Goal: Transaction & Acquisition: Obtain resource

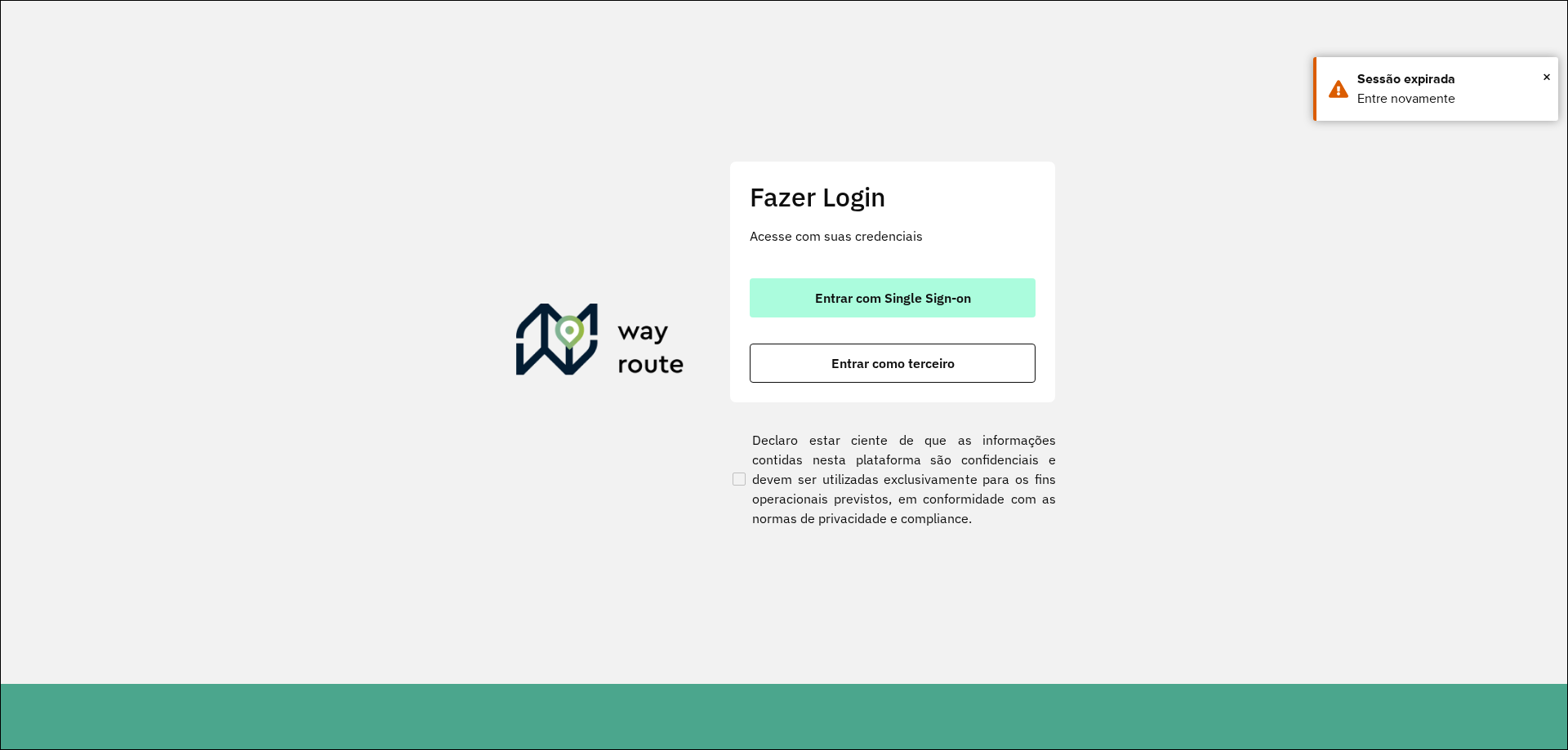
click at [960, 303] on span "Entrar com Single Sign-on" at bounding box center [892, 298] width 156 height 13
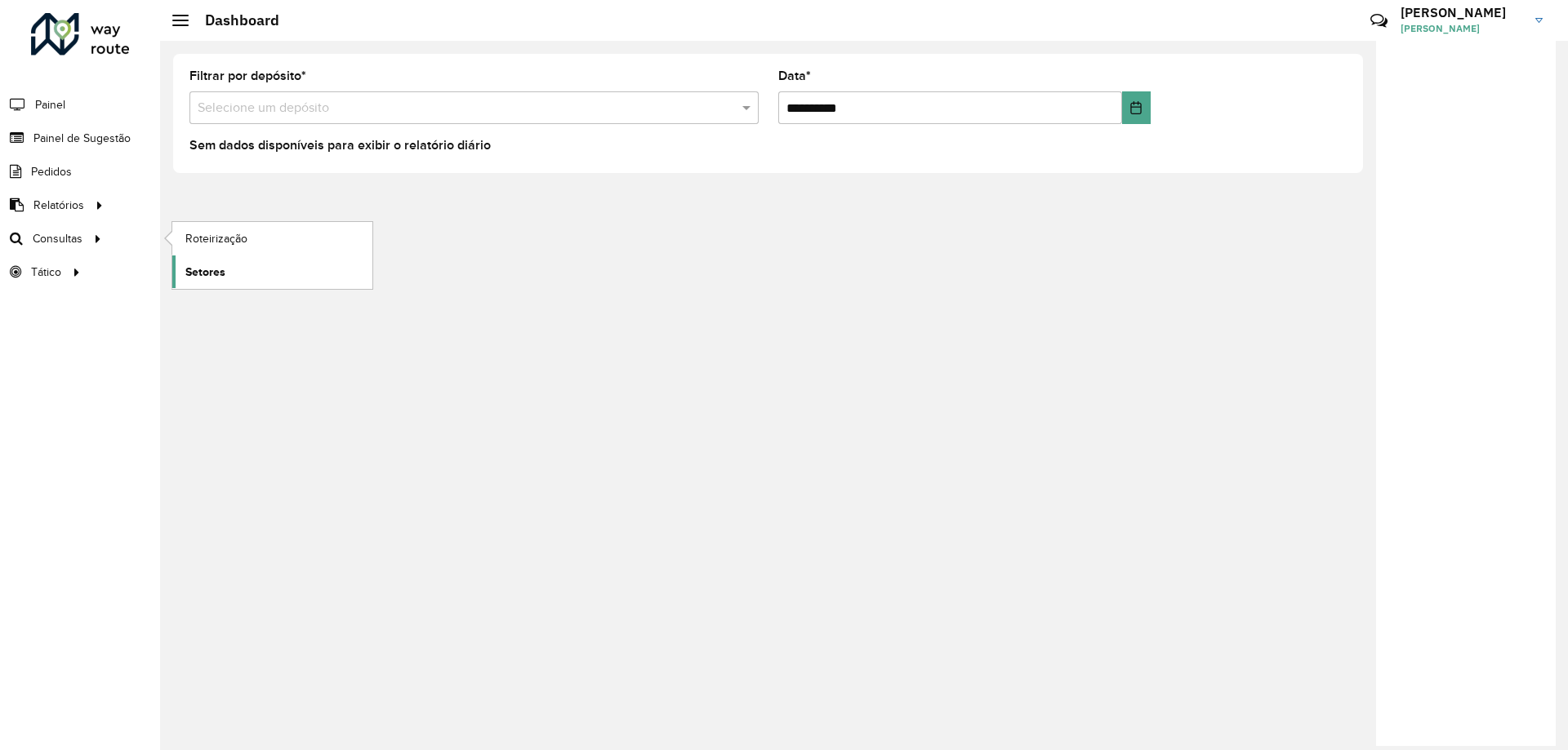
click at [269, 270] on link "Setores" at bounding box center [271, 271] width 200 height 32
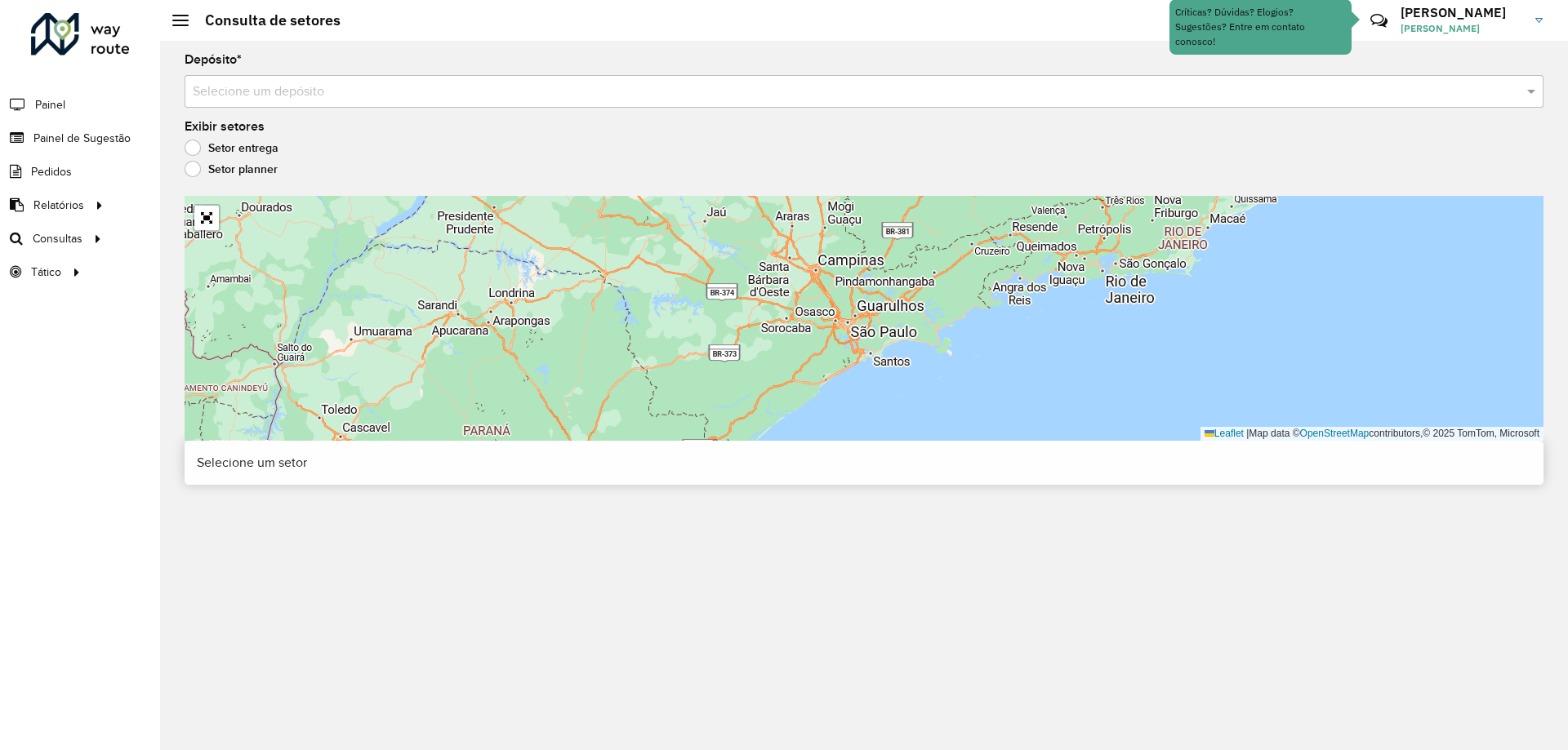
click at [968, 84] on input "text" at bounding box center [848, 92] width 1310 height 20
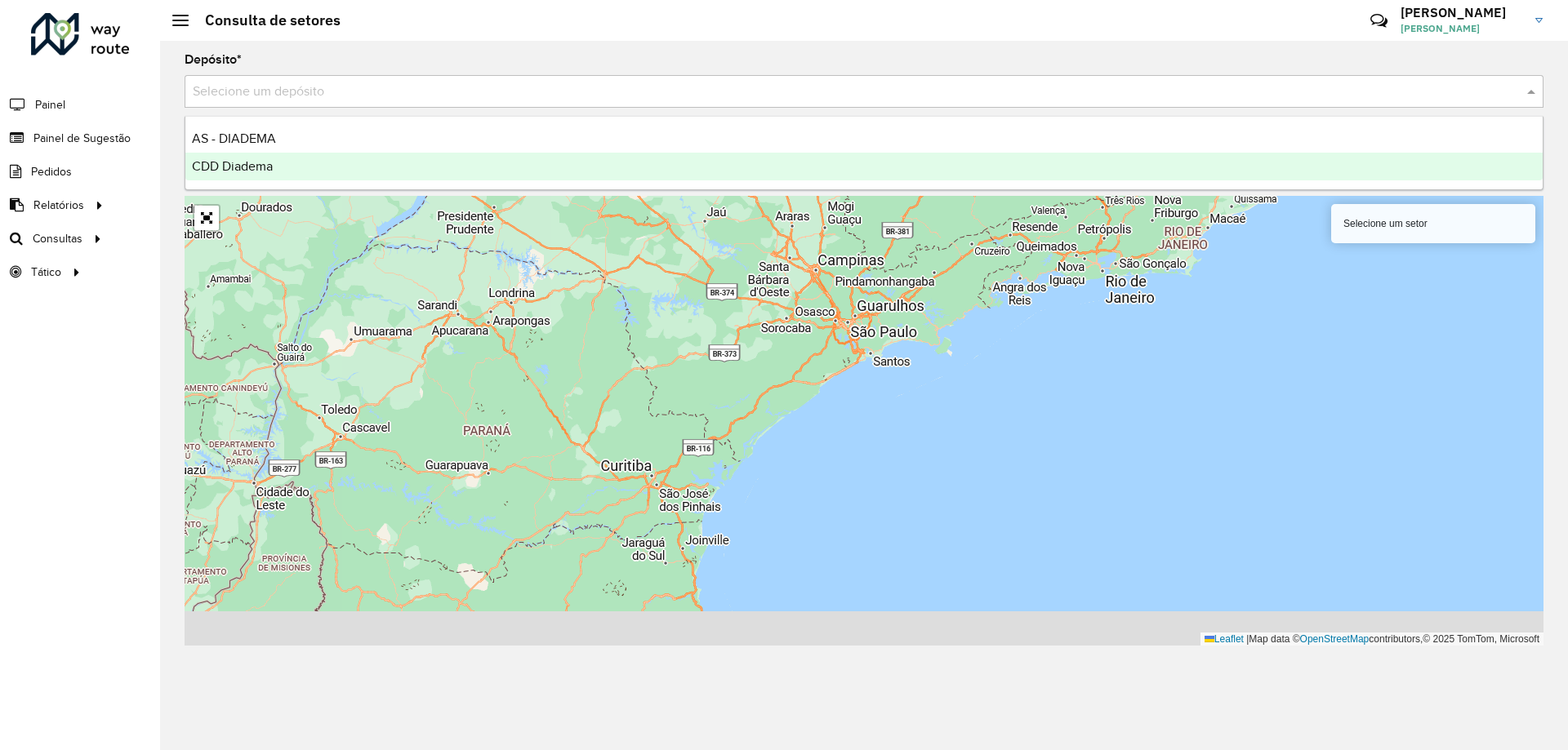
click at [416, 184] on ng-dropdown-panel "AS - DIADEMA CDD Diadema" at bounding box center [864, 153] width 1359 height 75
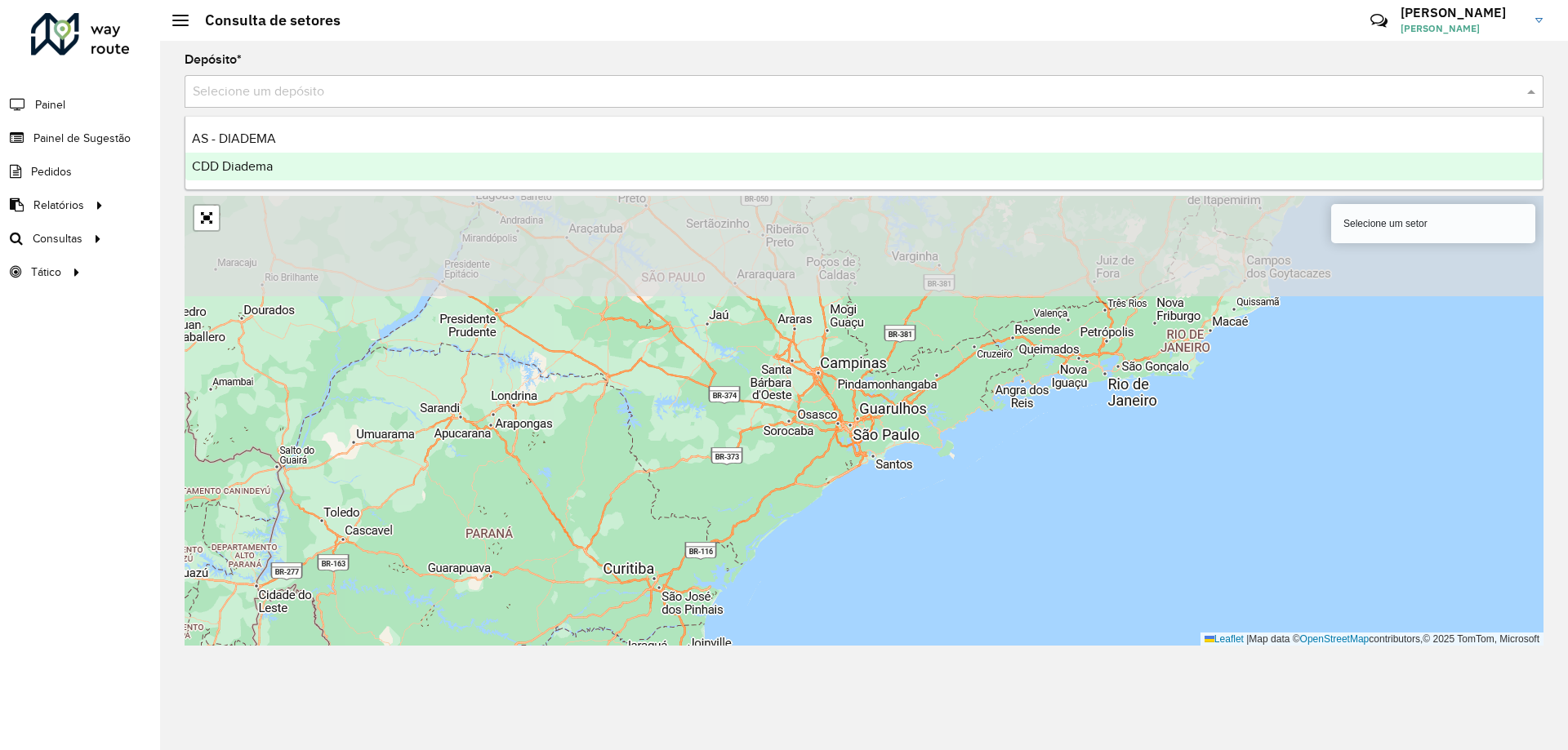
click at [412, 176] on div "CDD Diadema" at bounding box center [864, 166] width 1357 height 28
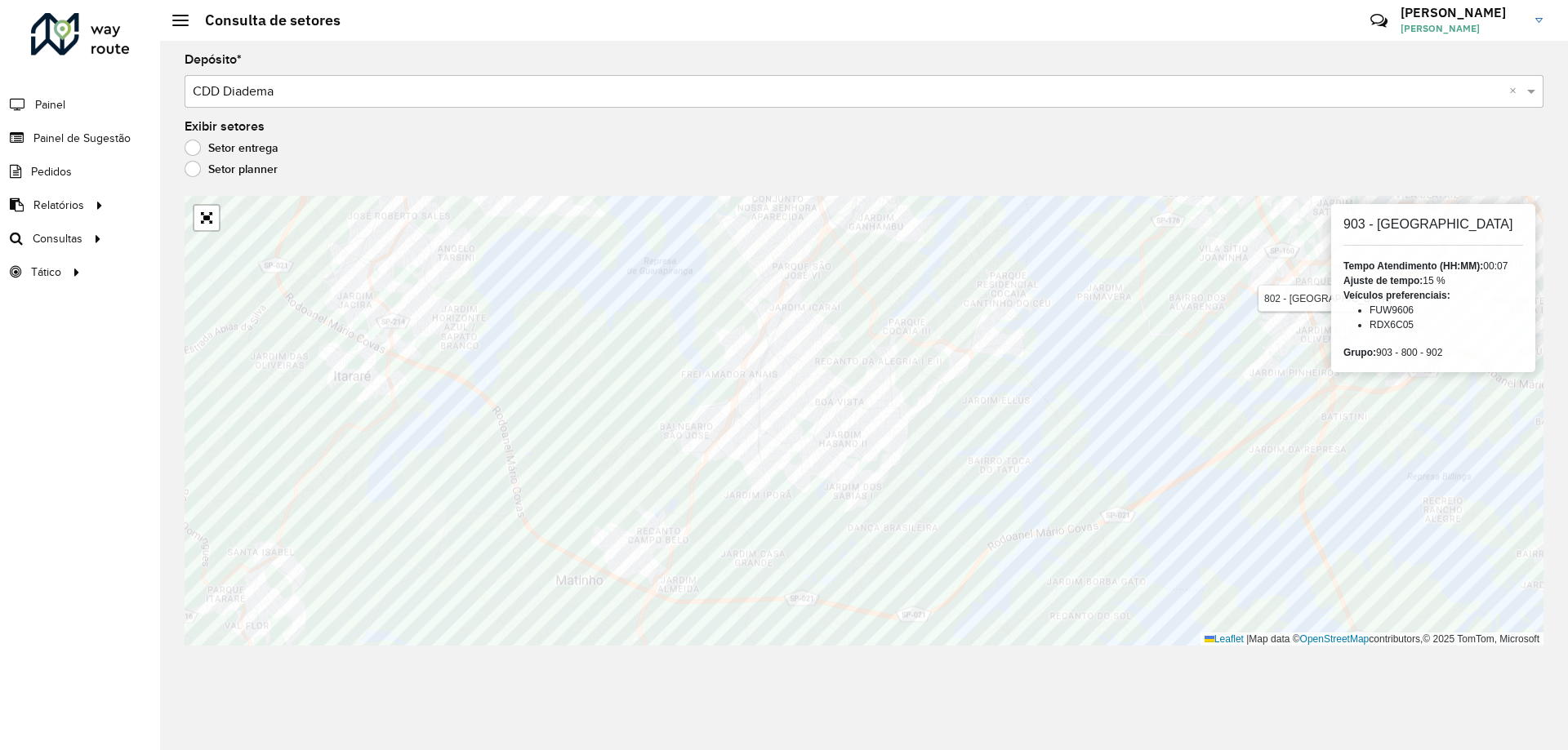
click at [1381, 311] on li "FUW9606" at bounding box center [1446, 310] width 154 height 14
copy li "FUW9606"
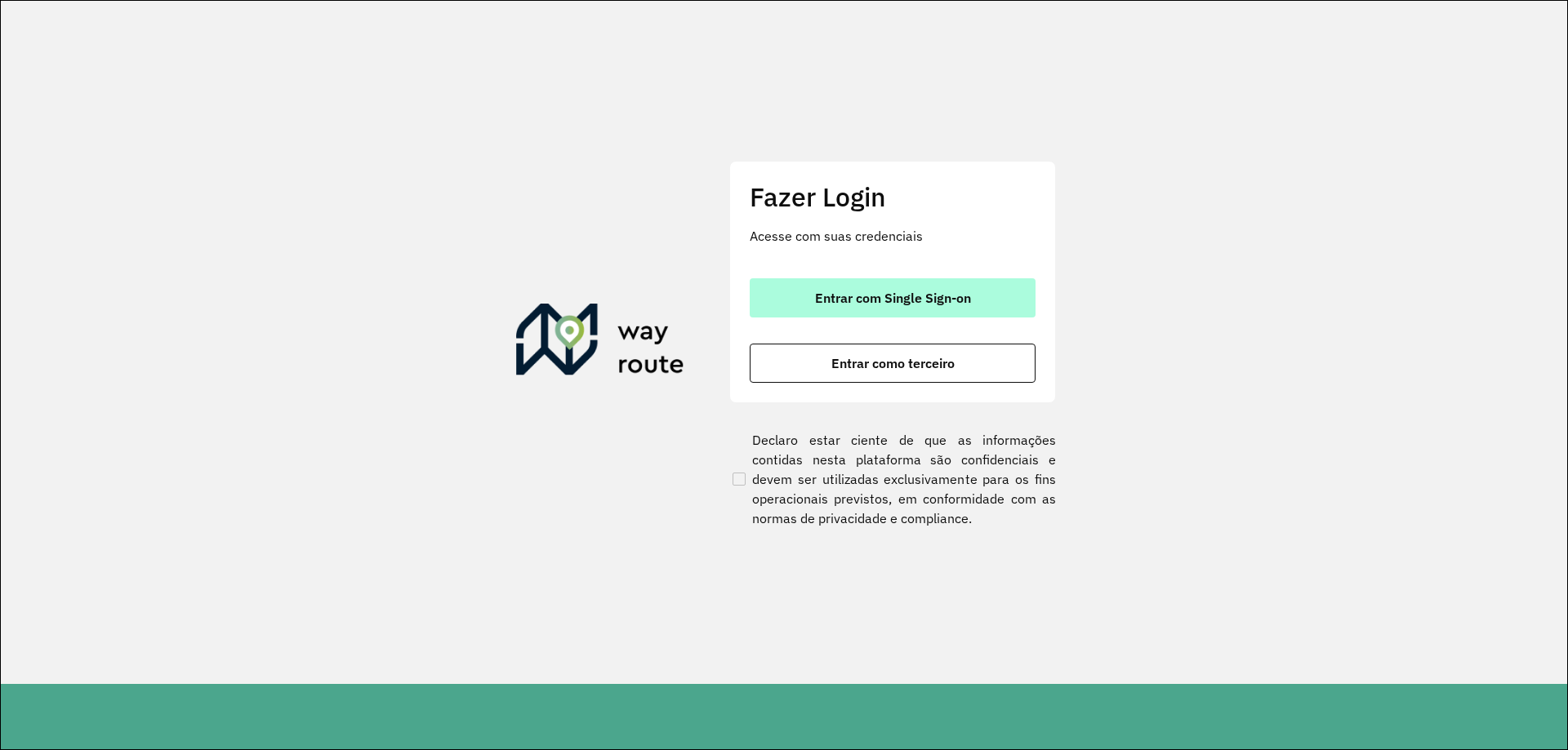
click at [999, 289] on button "Entrar com Single Sign-on" at bounding box center [891, 297] width 286 height 39
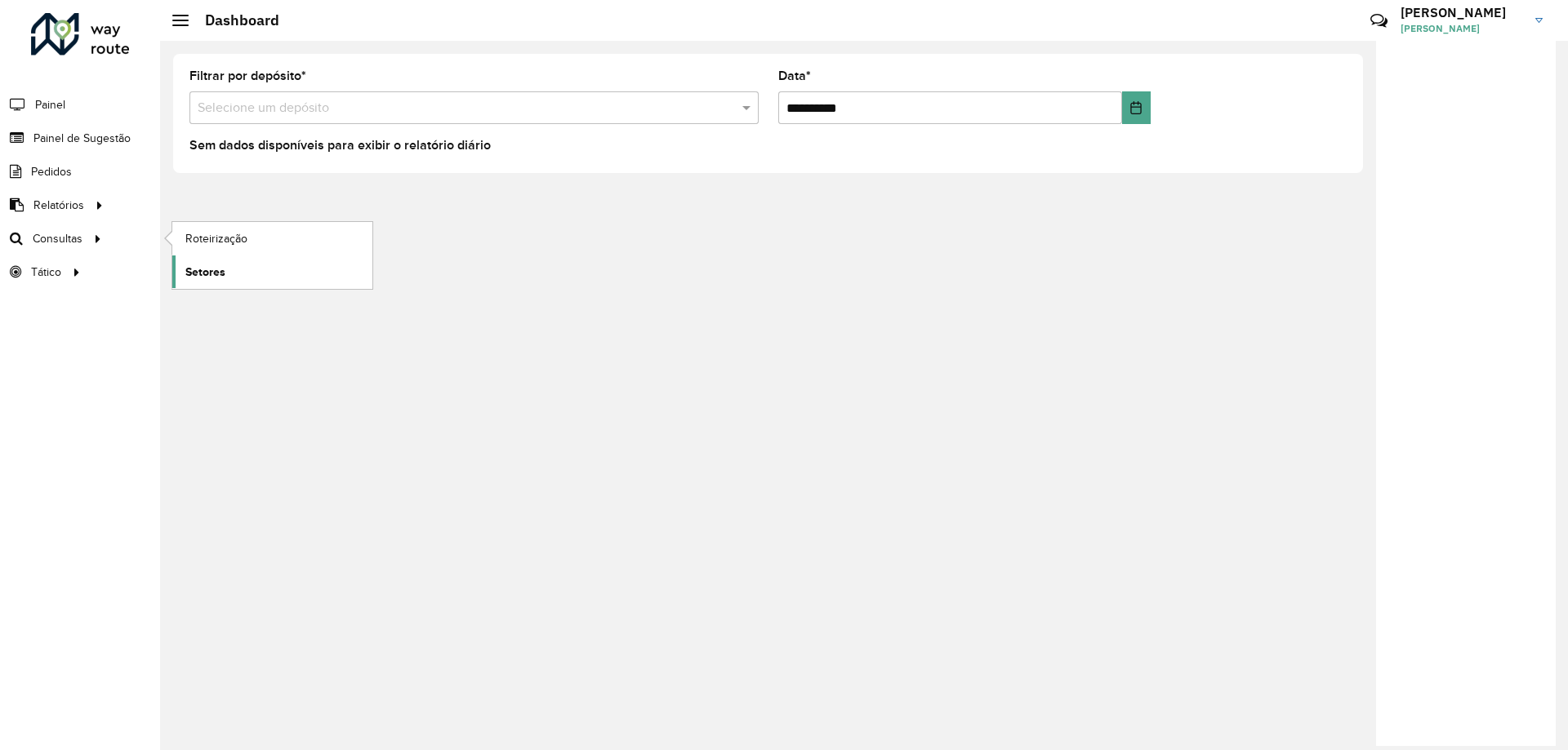
click at [218, 272] on span "Setores" at bounding box center [205, 272] width 40 height 17
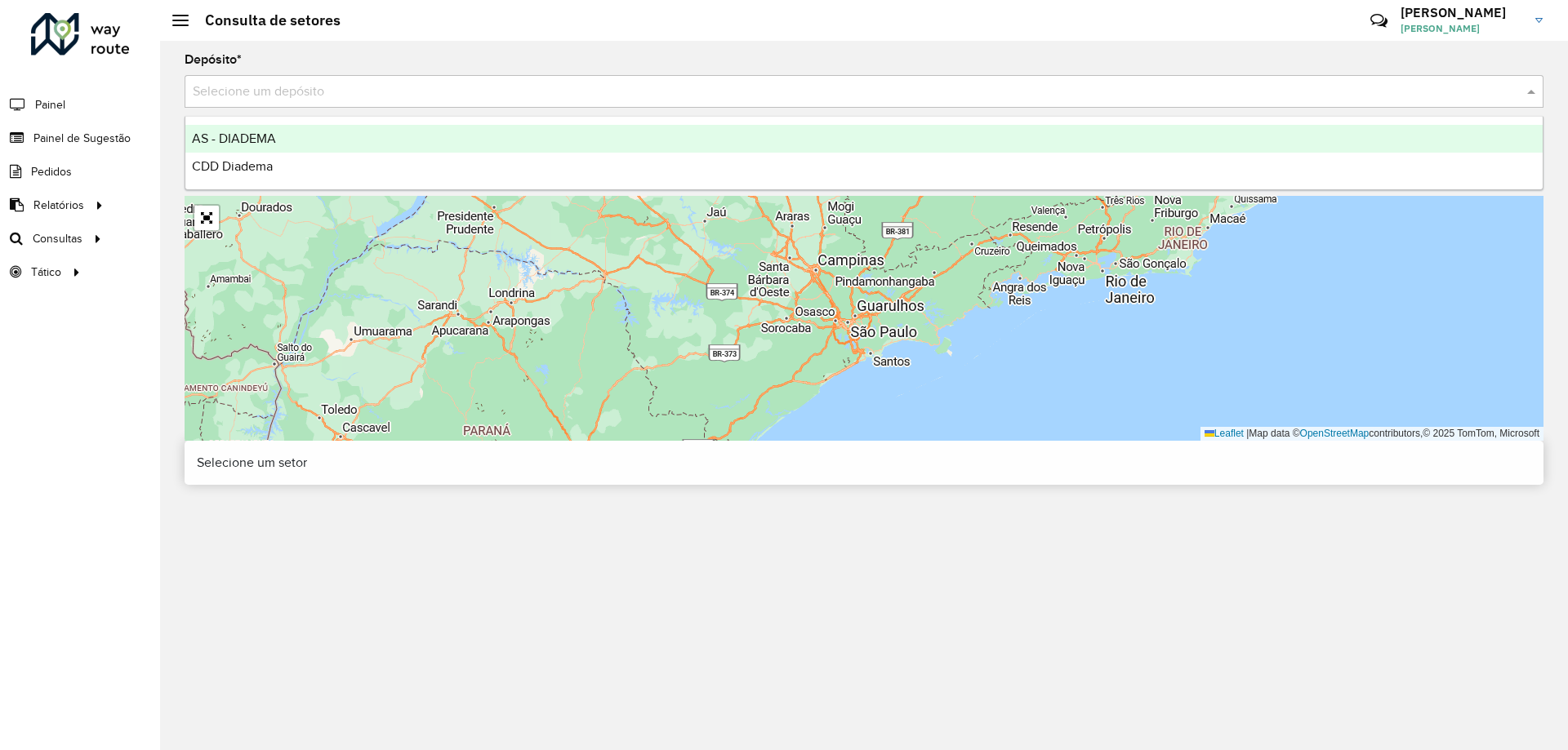
click at [944, 97] on input "text" at bounding box center [848, 92] width 1310 height 20
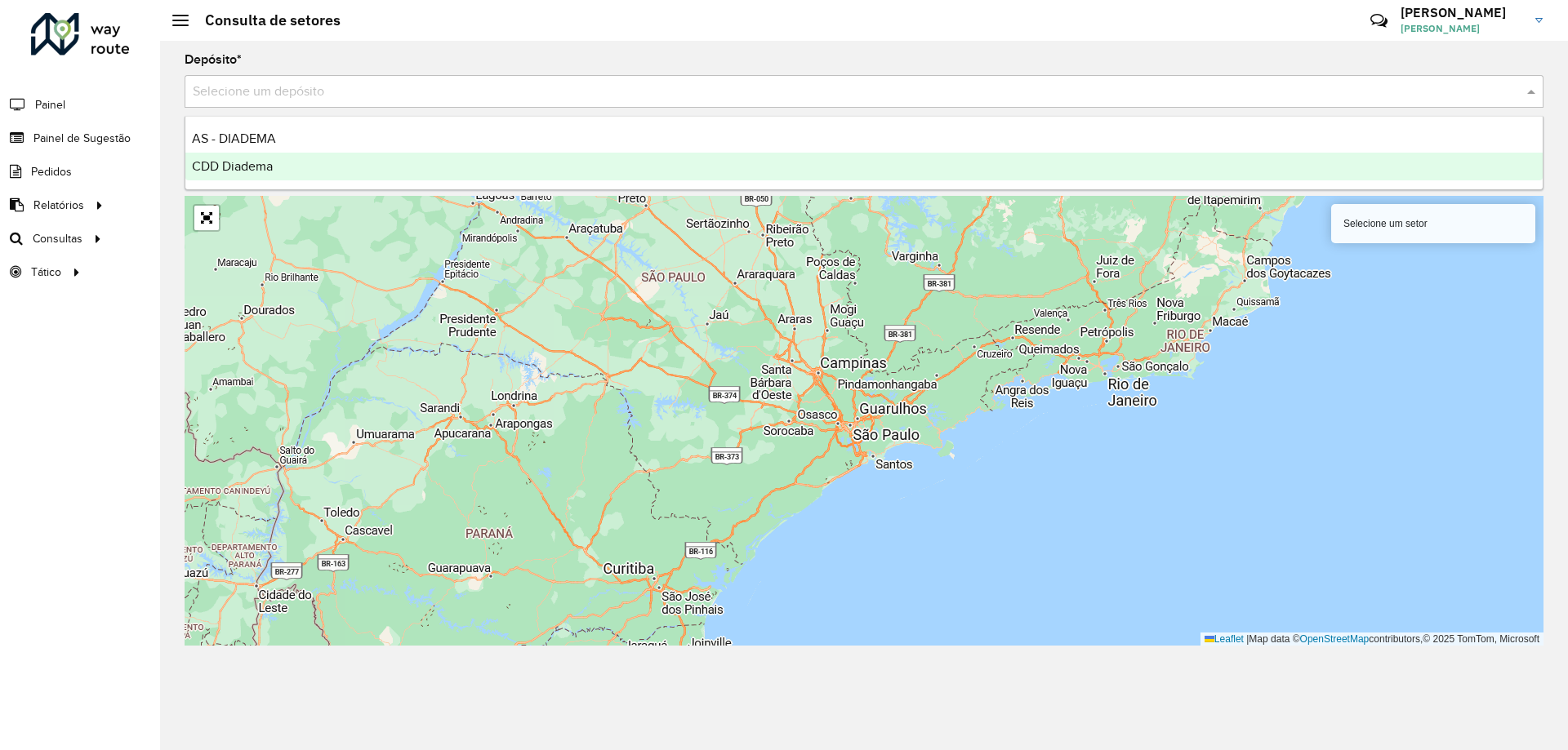
click at [593, 180] on div "CDD Diadema" at bounding box center [864, 166] width 1357 height 28
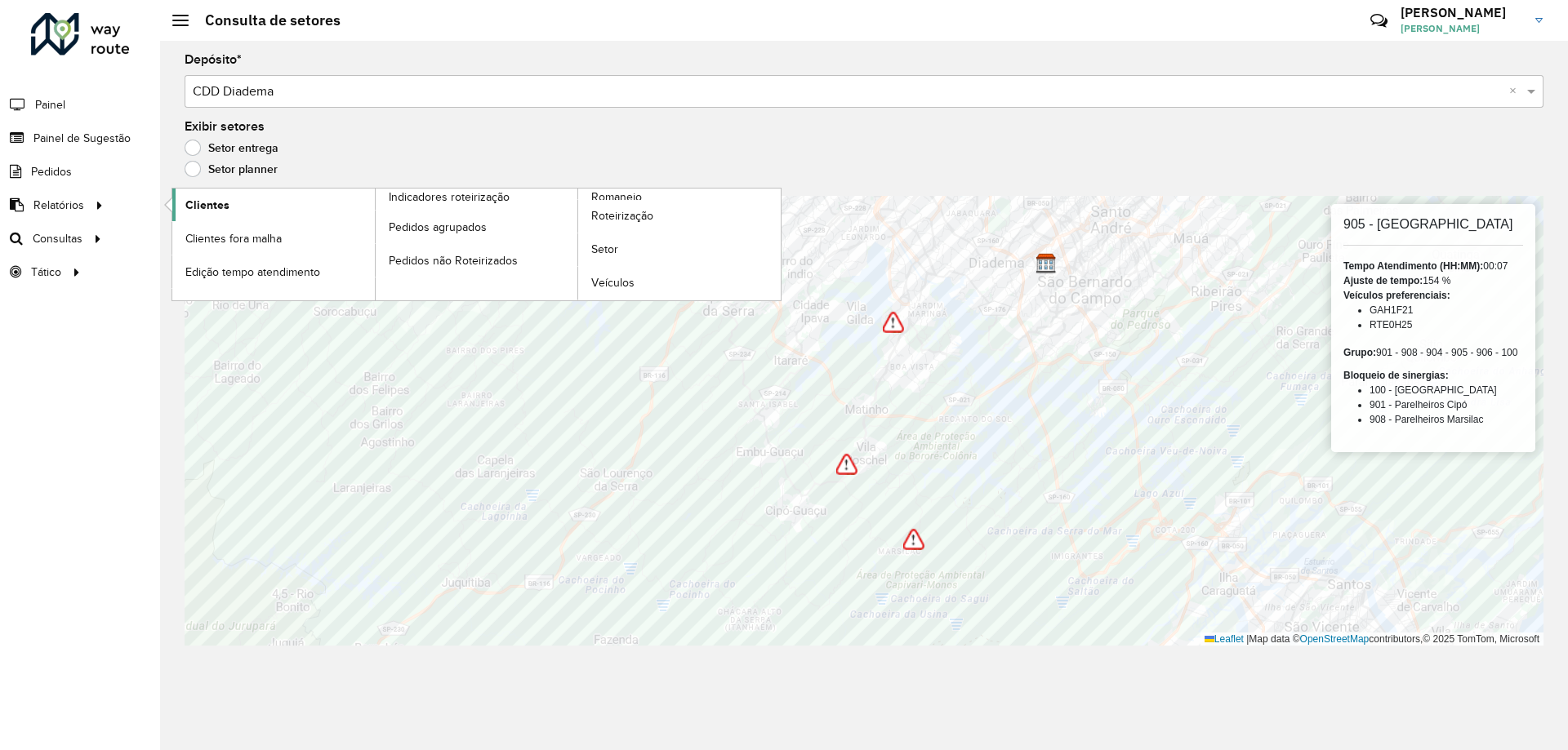
click at [264, 208] on link "Clientes" at bounding box center [273, 204] width 203 height 32
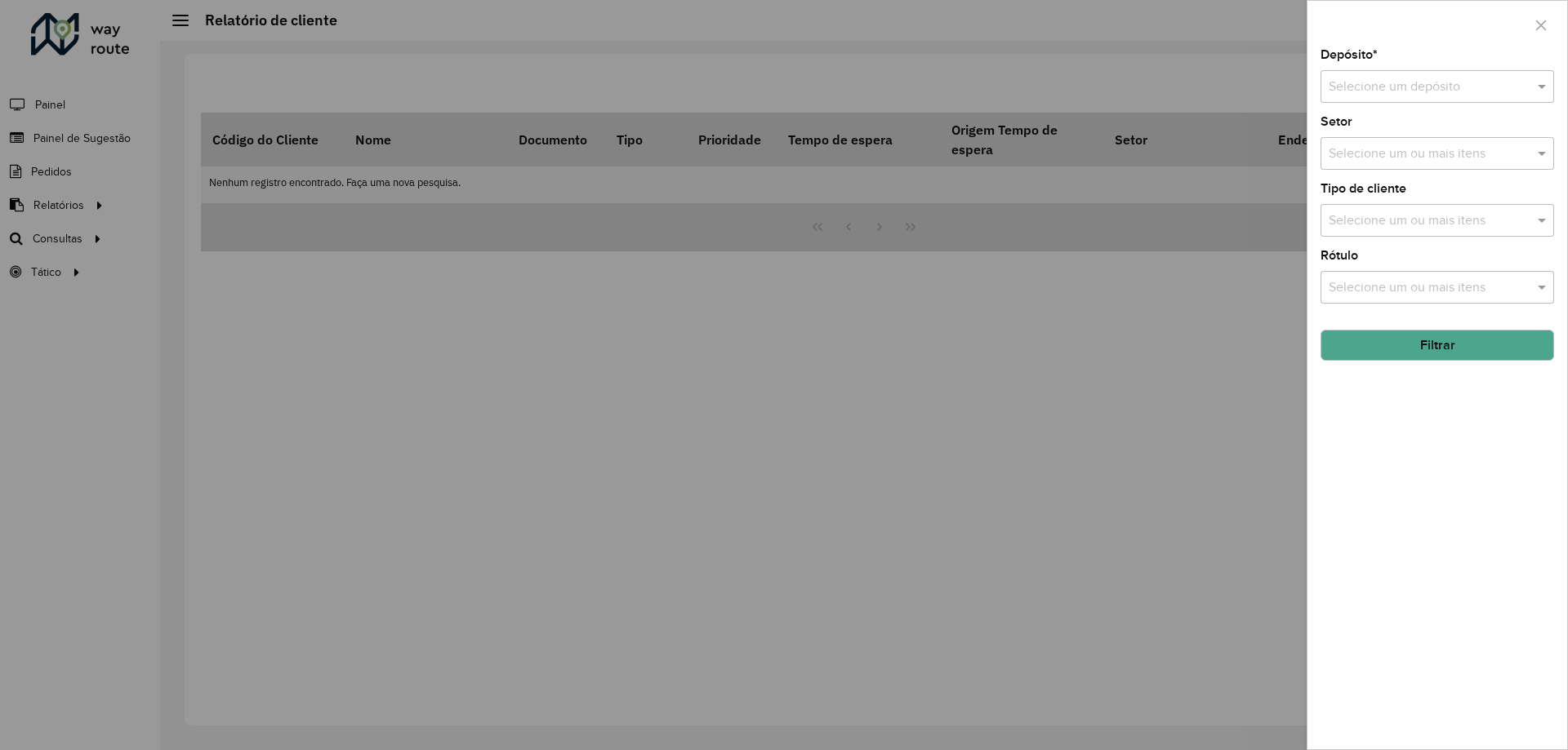
click at [1386, 92] on input "text" at bounding box center [1420, 87] width 184 height 20
click at [1358, 165] on span "CDD Diadema" at bounding box center [1367, 161] width 81 height 14
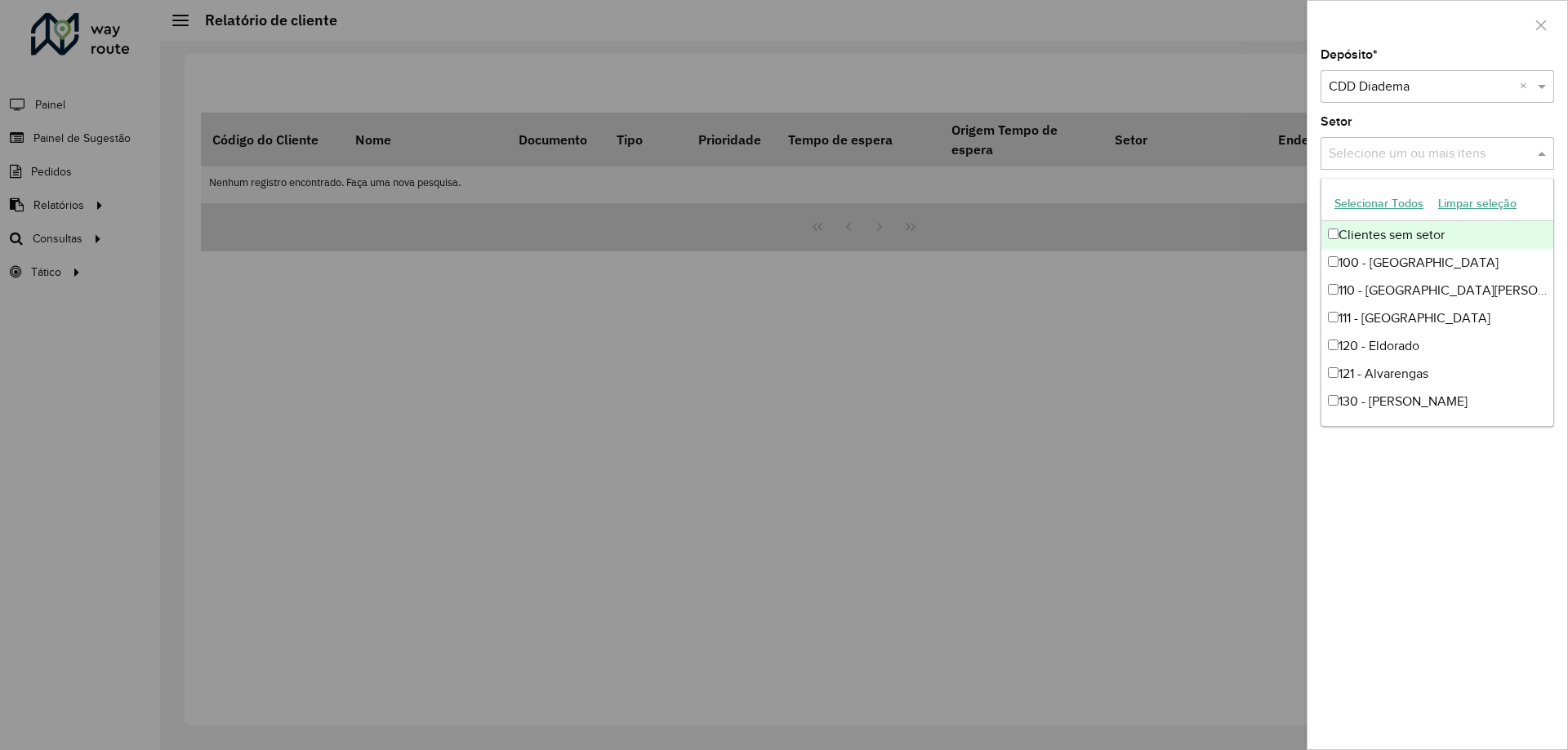
click at [1366, 161] on input "text" at bounding box center [1428, 154] width 209 height 20
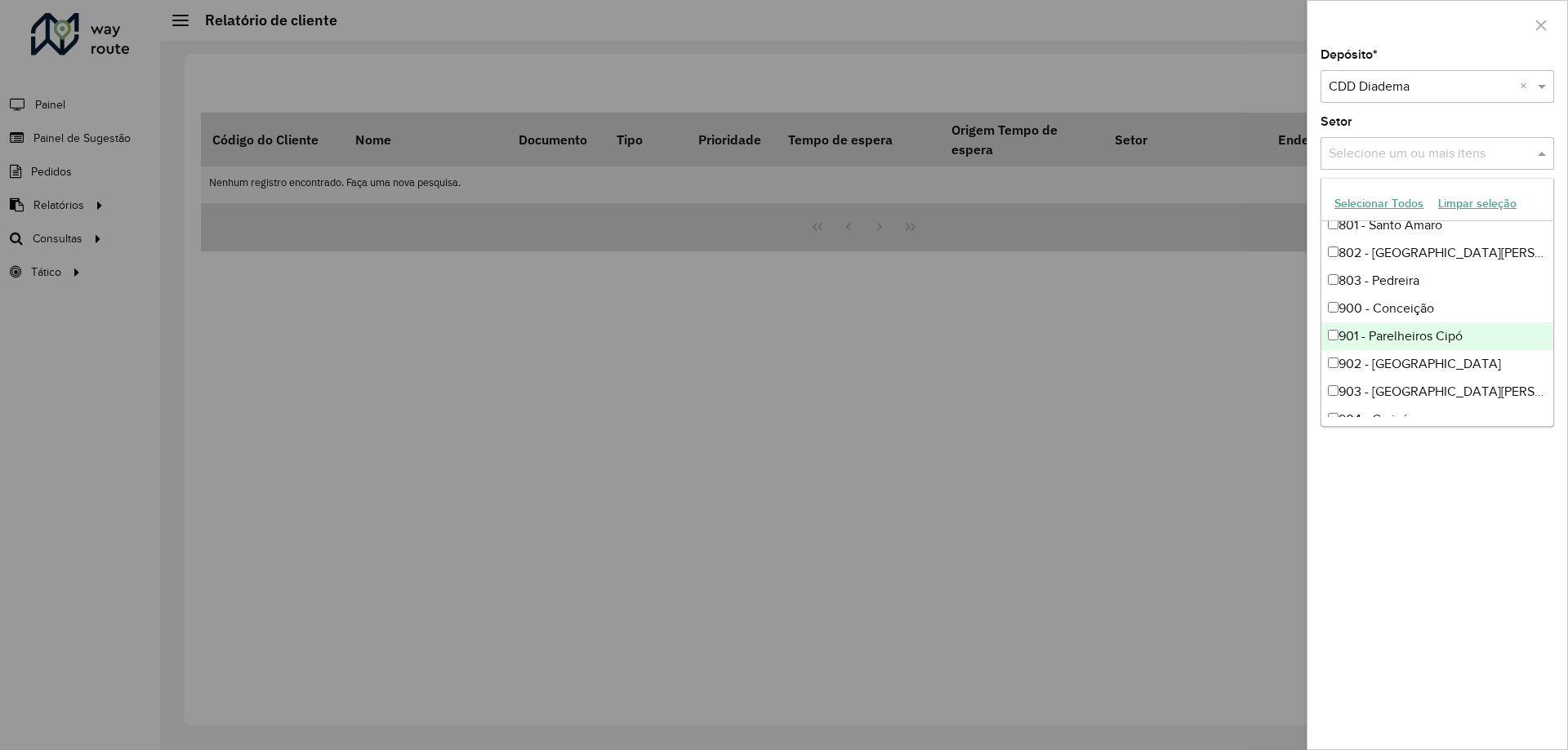
scroll to position [979, 0]
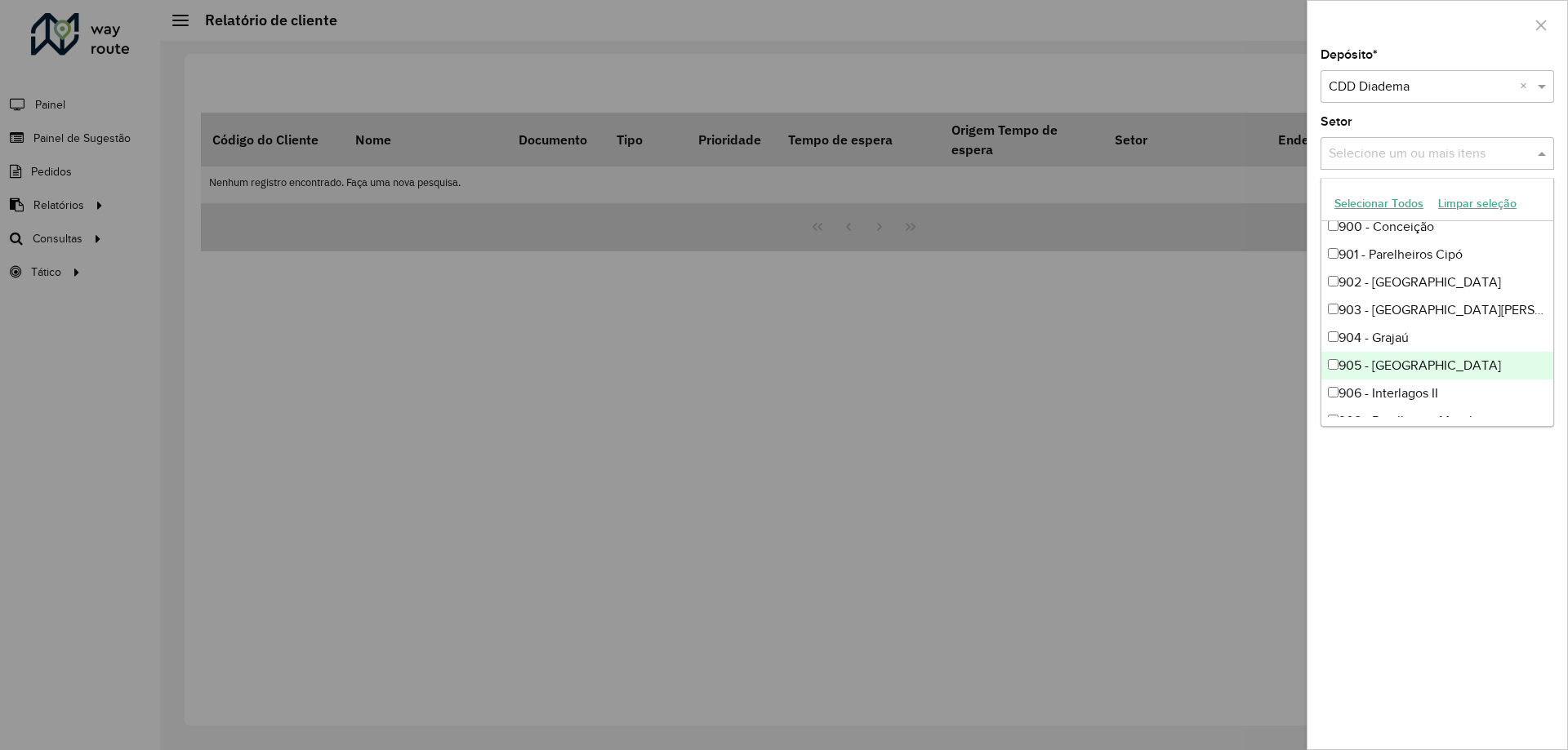
click at [1393, 364] on div "905 - [GEOGRAPHIC_DATA]" at bounding box center [1437, 365] width 232 height 28
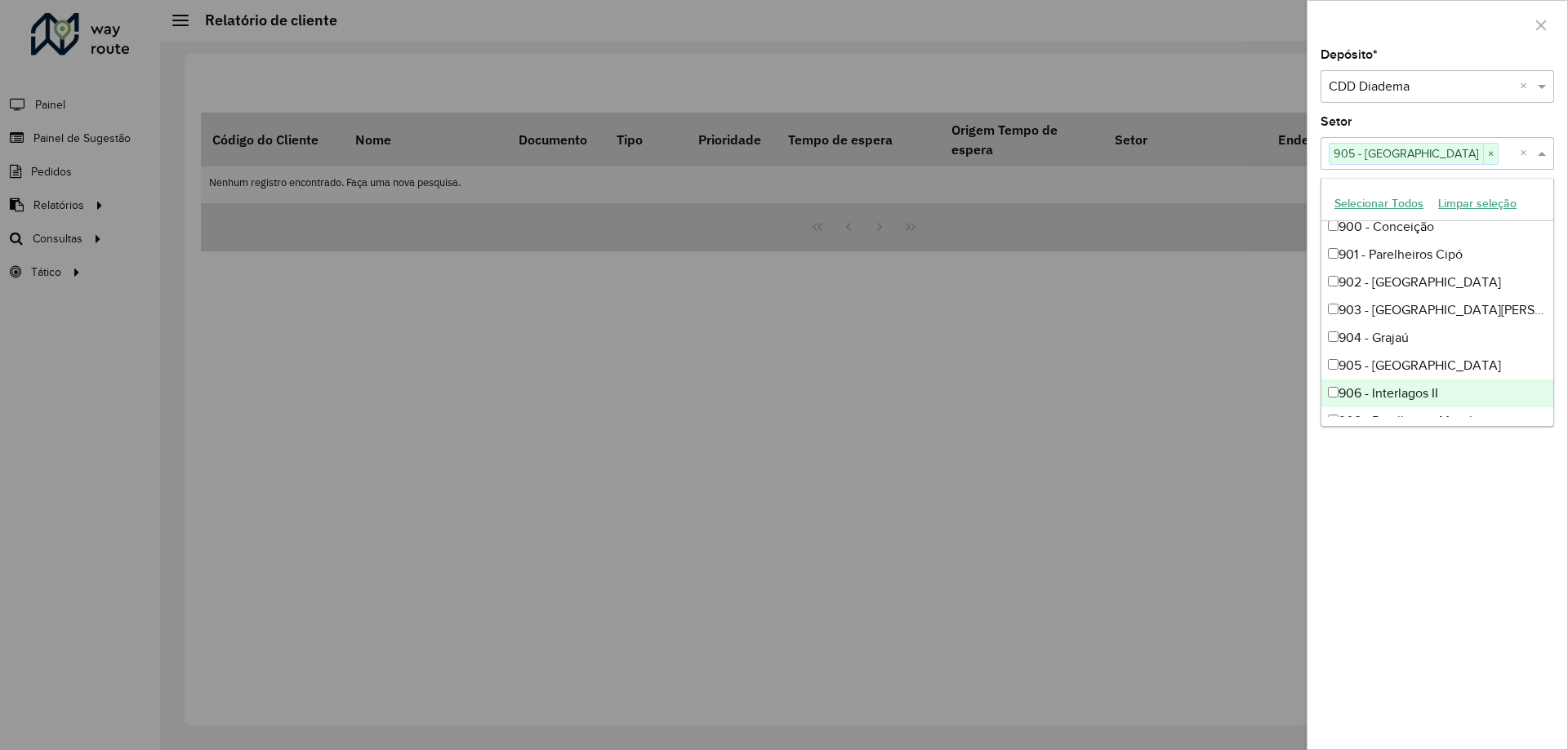
click at [1413, 482] on div "Depósito * Selecione um depósito × CDD Diadema × Setor Selecione um ou mais ite…" at bounding box center [1437, 398] width 260 height 700
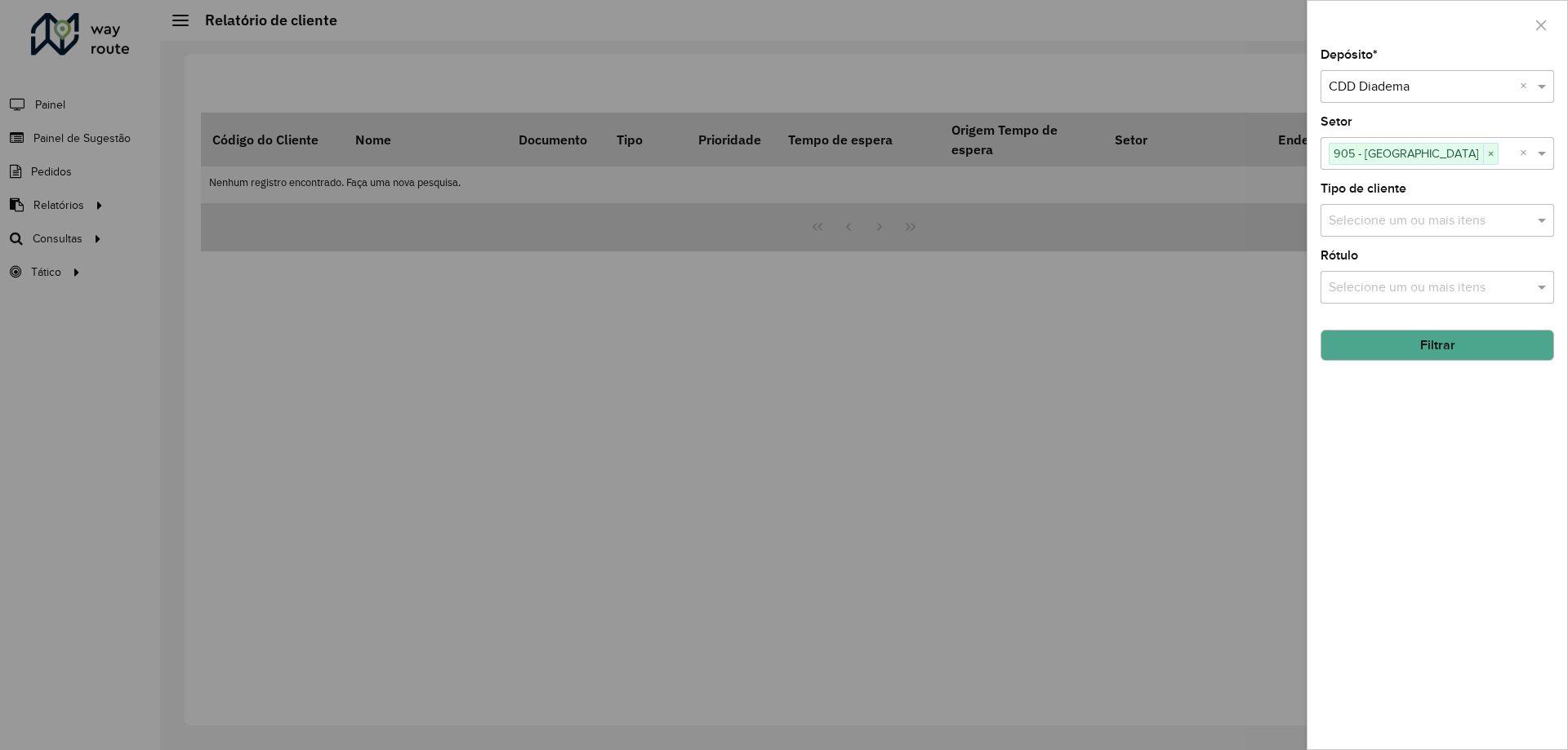
click at [1423, 357] on button "Filtrar" at bounding box center [1437, 345] width 233 height 31
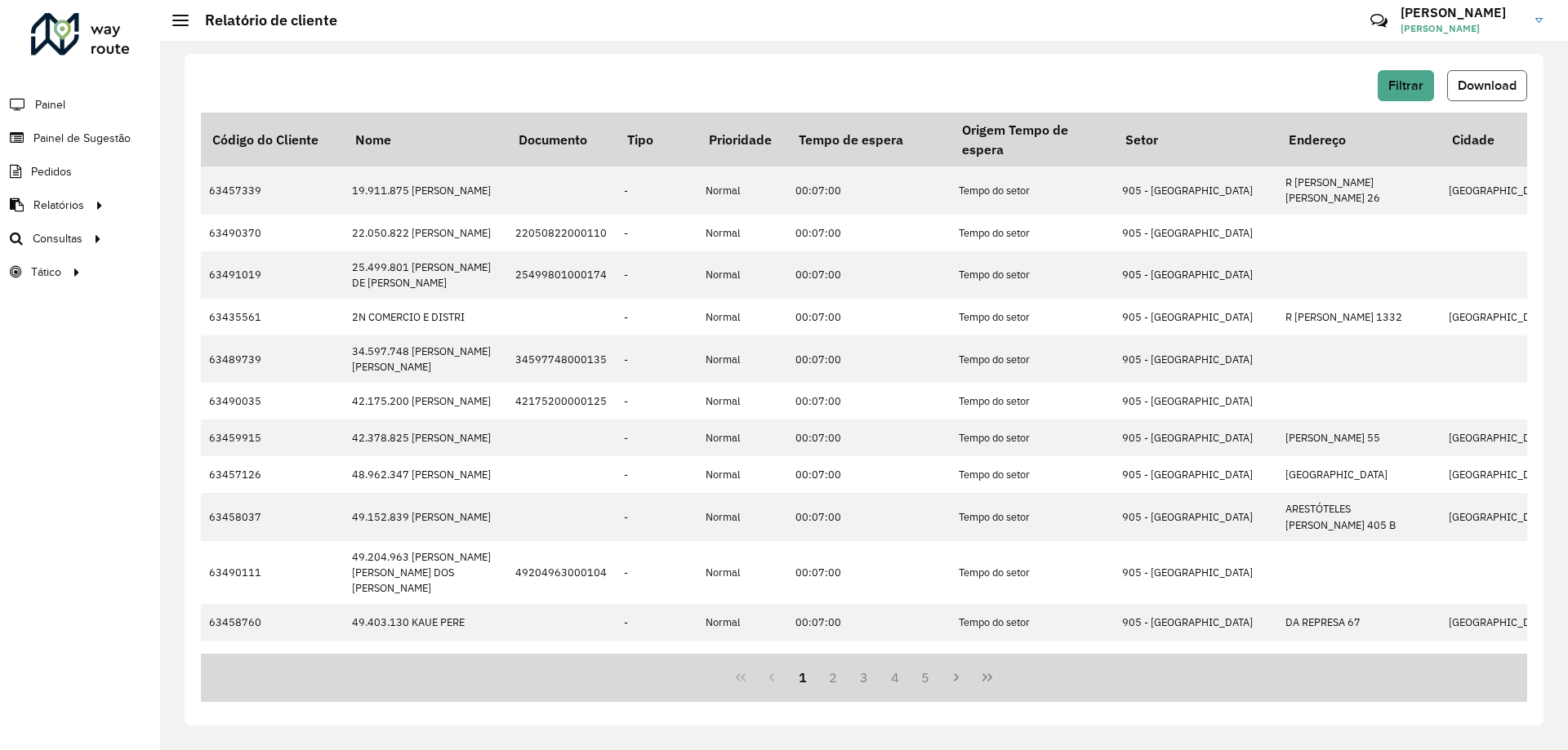
click at [1480, 73] on button "Download" at bounding box center [1487, 85] width 80 height 31
